Goal: Book appointment/travel/reservation

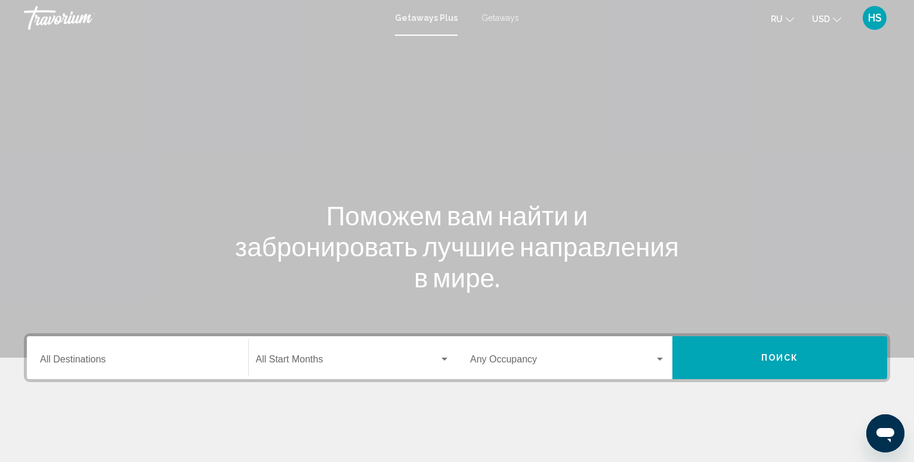
click at [97, 361] on input "Destination All Destinations" at bounding box center [137, 362] width 195 height 11
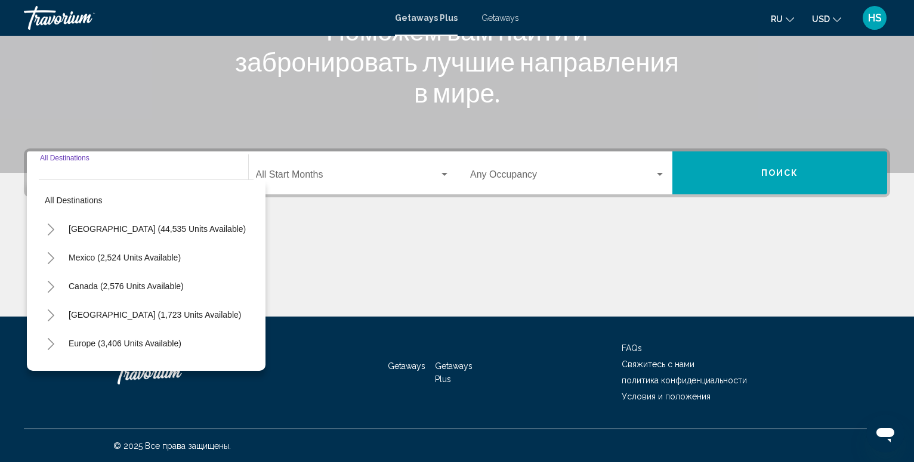
scroll to position [186, 0]
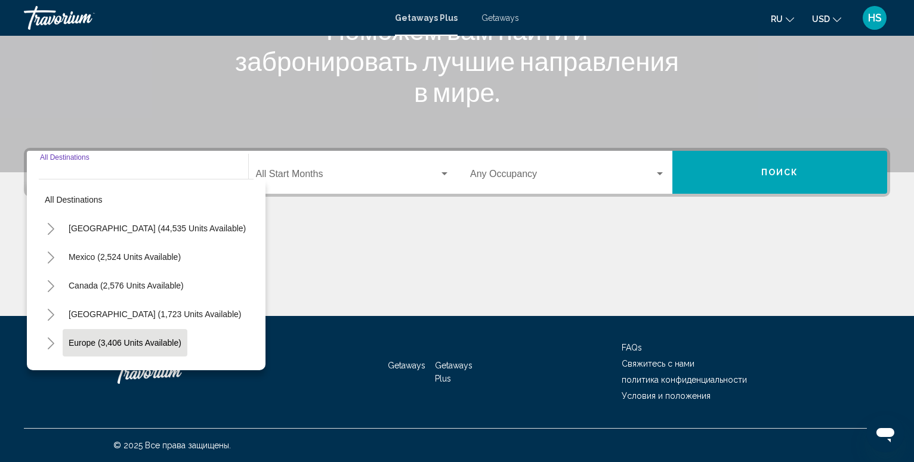
click at [143, 344] on span "Europe (3,406 units available)" at bounding box center [125, 343] width 113 height 10
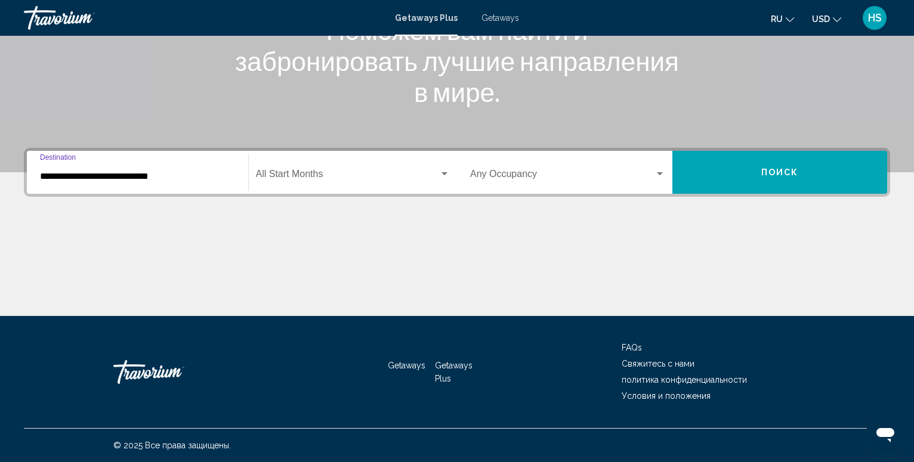
click at [125, 177] on input "**********" at bounding box center [137, 176] width 195 height 11
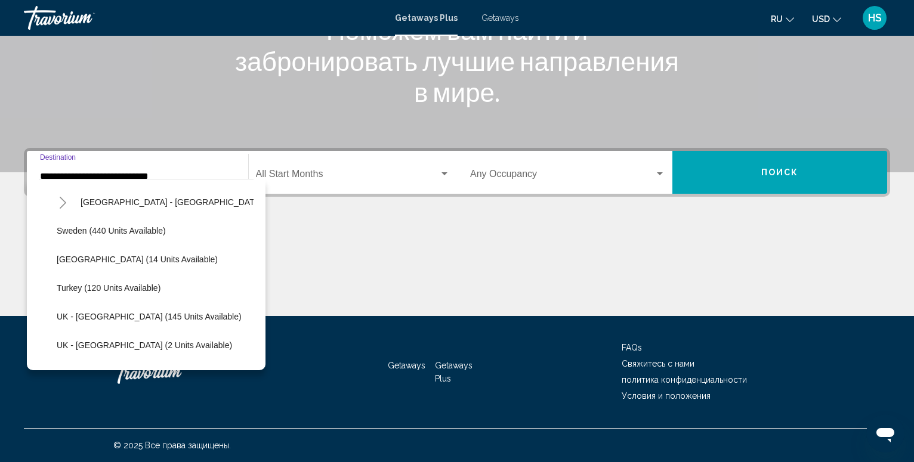
scroll to position [553, 0]
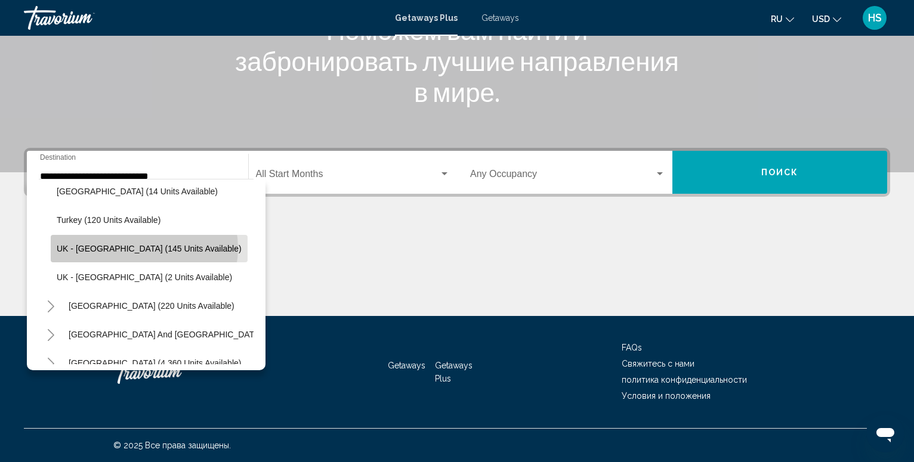
click at [144, 248] on span "UK - [GEOGRAPHIC_DATA] (145 units available)" at bounding box center [149, 249] width 185 height 10
type input "**********"
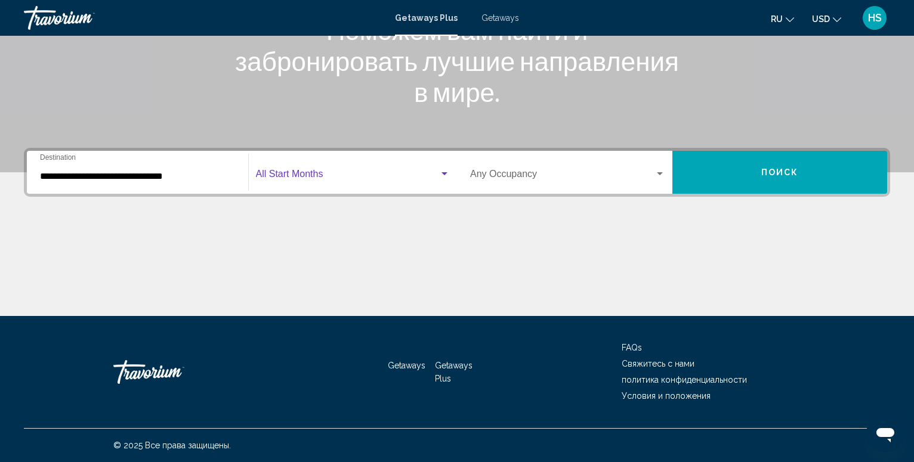
click at [443, 176] on div "Search widget" at bounding box center [444, 174] width 11 height 10
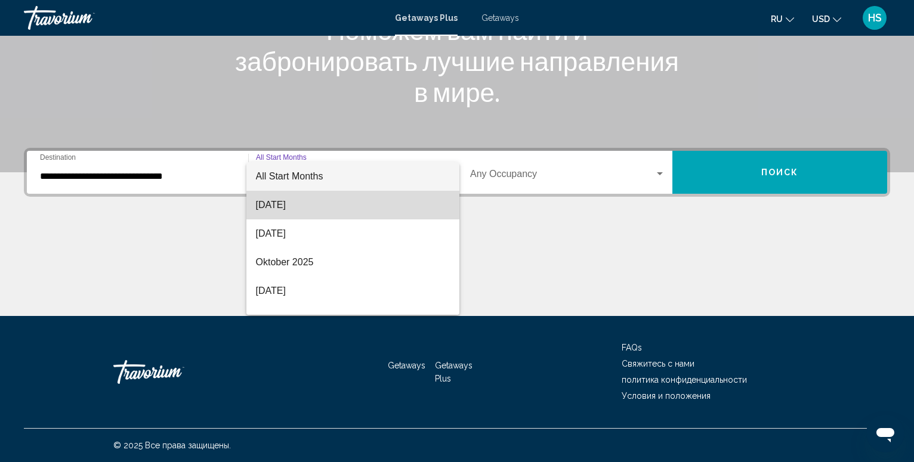
click at [387, 206] on span "[DATE]" at bounding box center [353, 205] width 195 height 29
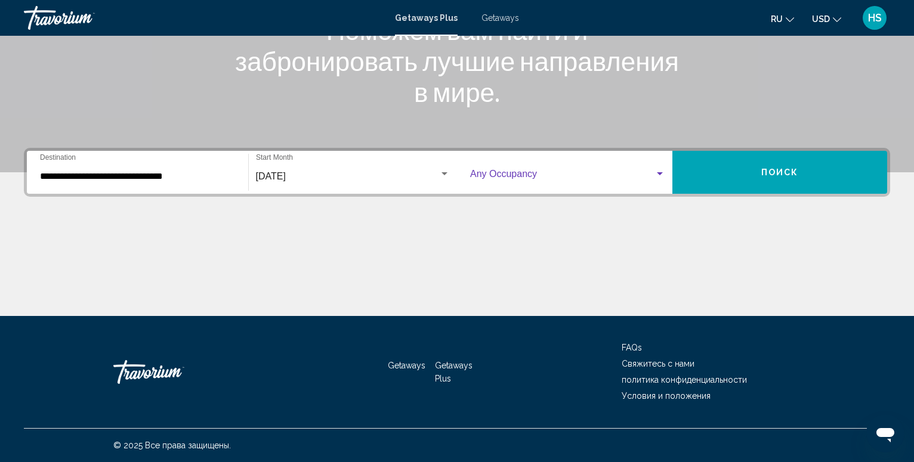
click at [658, 176] on div "Search widget" at bounding box center [660, 174] width 11 height 10
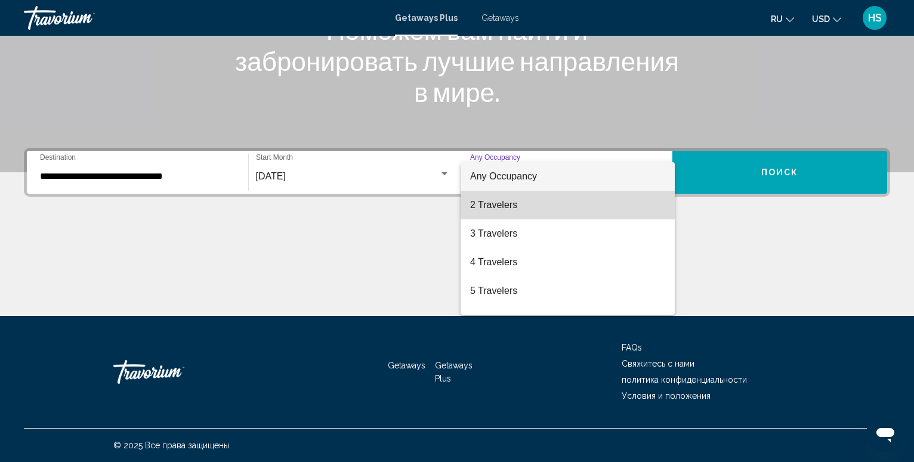
click at [591, 207] on span "2 Travelers" at bounding box center [567, 205] width 195 height 29
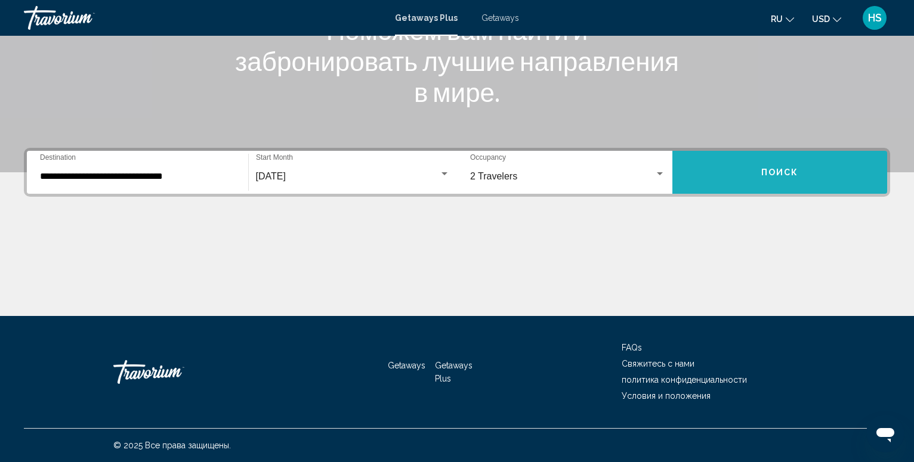
click at [790, 180] on button "Поиск" at bounding box center [780, 172] width 215 height 43
